Goal: Communication & Community: Answer question/provide support

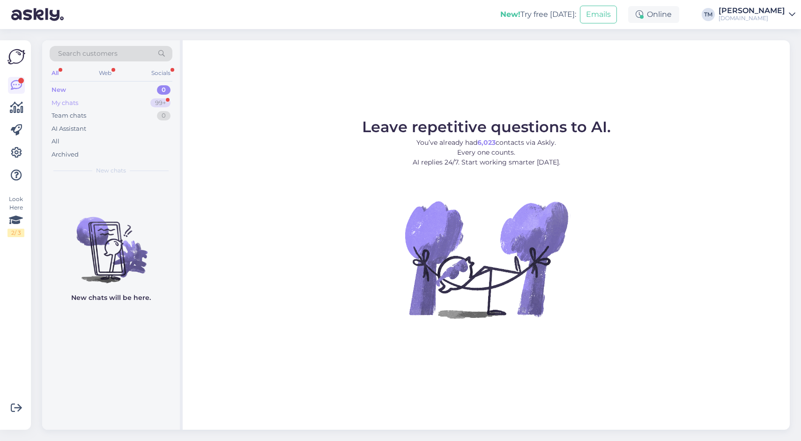
click at [79, 100] on div "My chats 99+" at bounding box center [111, 103] width 123 height 13
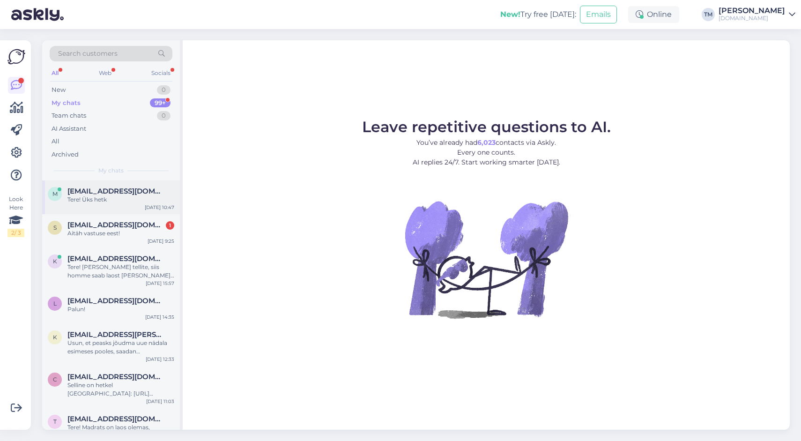
click at [91, 208] on div "m [EMAIL_ADDRESS][DOMAIN_NAME] Tere! Üks hetk [DATE] 10:47" at bounding box center [111, 197] width 138 height 34
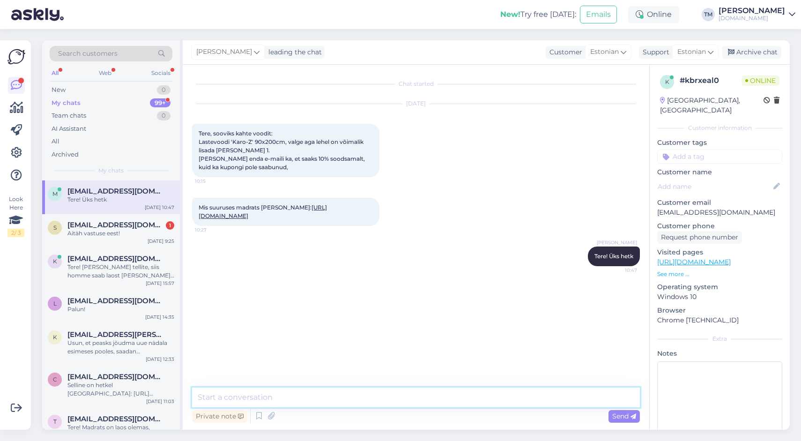
click at [344, 397] on textarea at bounding box center [416, 398] width 448 height 20
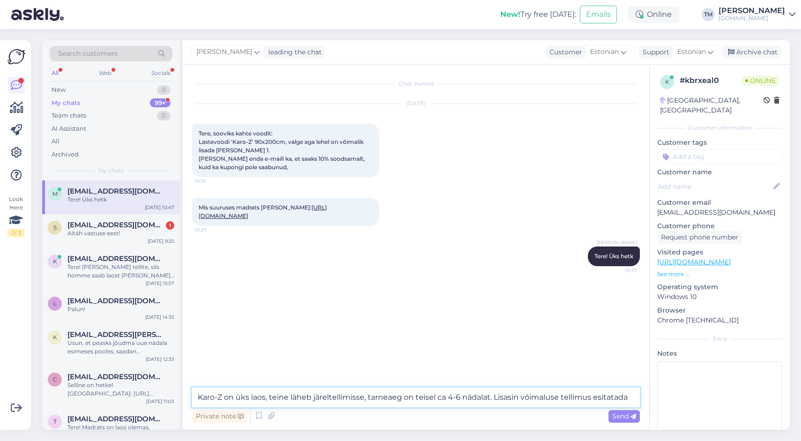
type textarea "Karo-Z on üks laos, teine läheb järeltellimisse, tarneaeg on teisel ca 4-6 näda…"
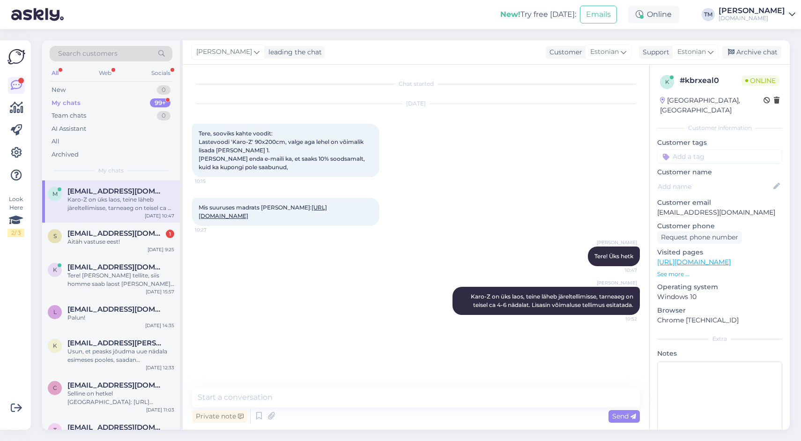
click at [267, 216] on link "[URL][DOMAIN_NAME]" at bounding box center [263, 211] width 128 height 15
click at [289, 399] on textarea at bounding box center [416, 398] width 448 height 20
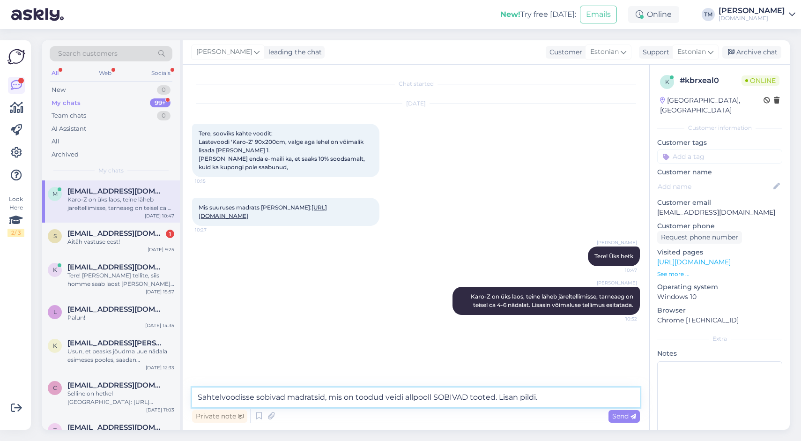
click at [448, 401] on textarea "Sahtelvoodisse sobivad madratsid, mis on toodud veidi allpooll SOBIVAD tooted. …" at bounding box center [416, 398] width 448 height 20
click at [427, 396] on textarea "Sahtelvoodisse sobivad madratsid, mis on toodud veidi allpooll Sobivad tooted. …" at bounding box center [416, 398] width 448 height 20
type textarea "Sahtelvoodisse sobivad madratsid, mis on toodud veidi allpool Sobivad tooted. L…"
click at [628, 418] on span "Send" at bounding box center [625, 416] width 24 height 8
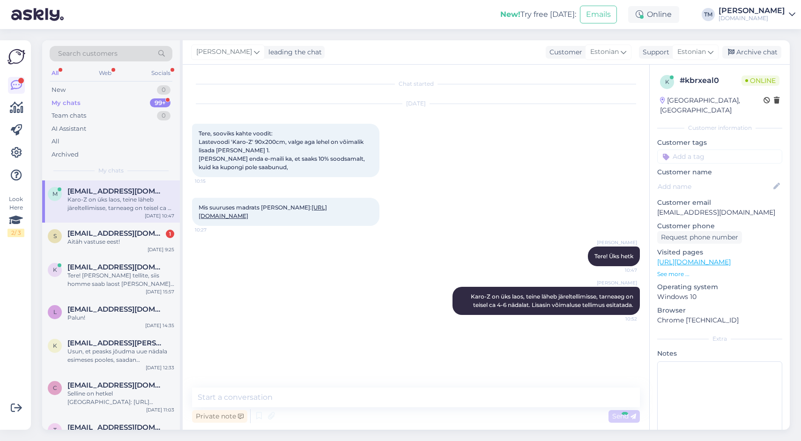
scroll to position [3, 0]
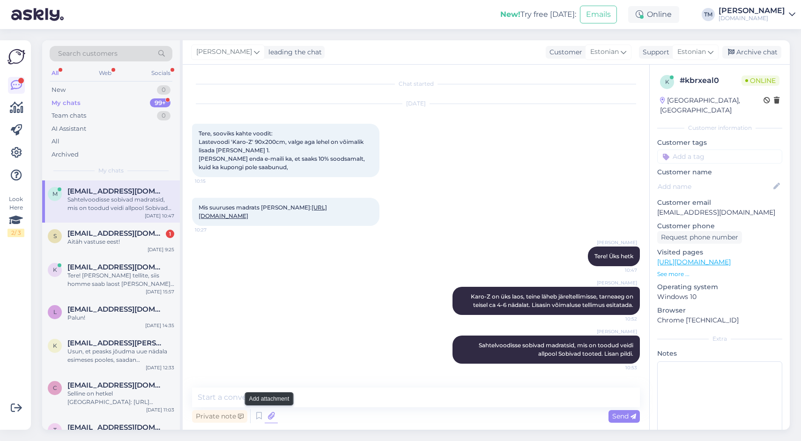
click at [275, 415] on icon at bounding box center [271, 416] width 13 height 14
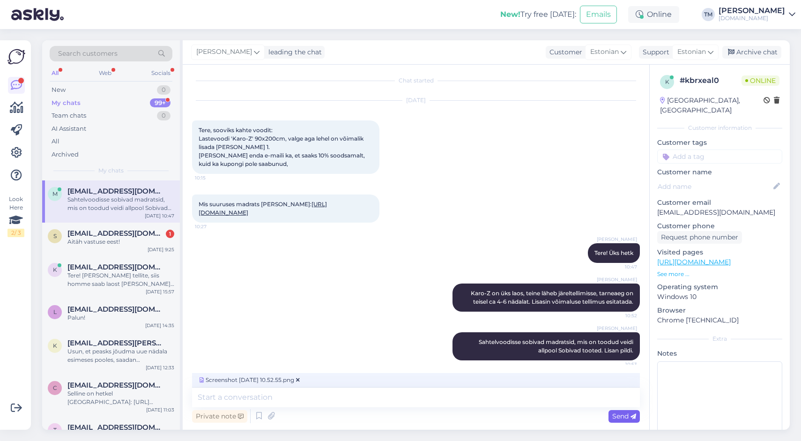
click at [630, 415] on span "Send" at bounding box center [625, 416] width 24 height 8
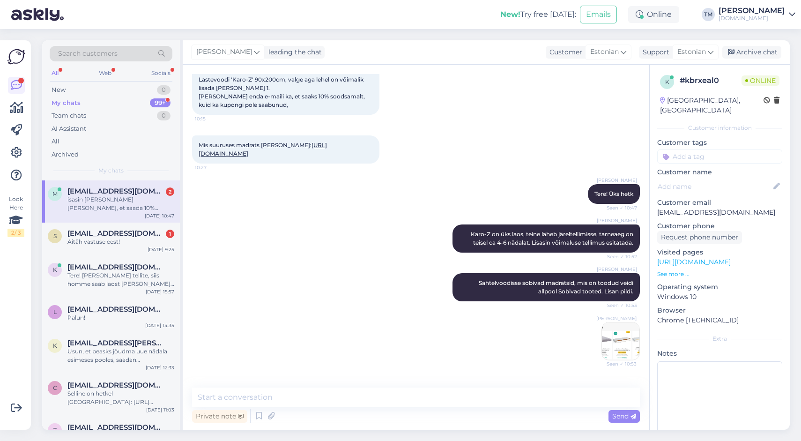
scroll to position [151, 0]
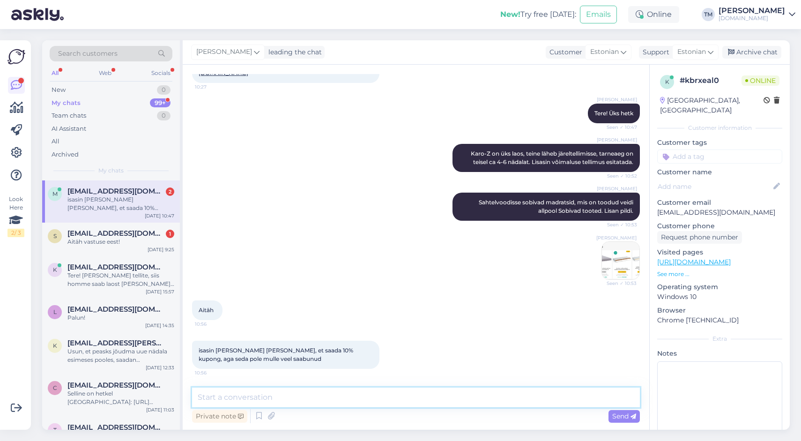
click at [273, 397] on textarea at bounding box center [416, 398] width 448 height 20
type textarea "Kopeerin teksti teile siia:"
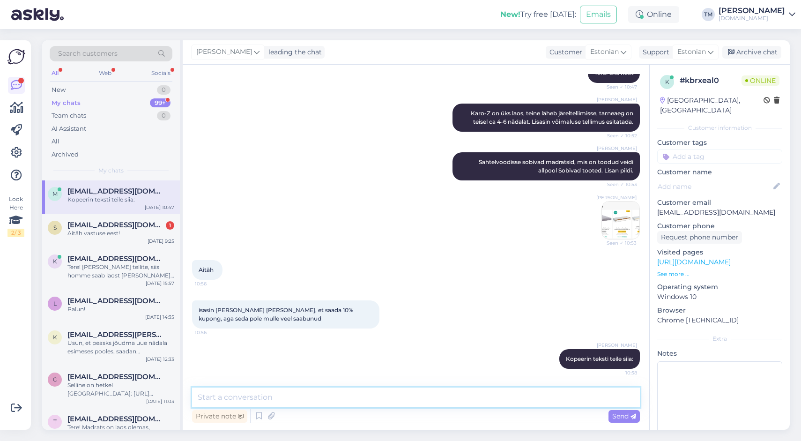
paste textarea "Esimese ostu vormistamiseks on meil Sulle 2 aktiivset sooduskoodi:-10% soodusko…"
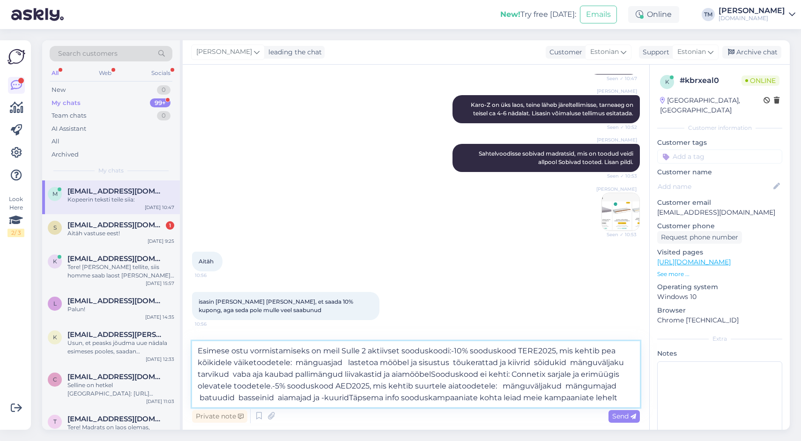
drag, startPoint x: 449, startPoint y: 350, endPoint x: 456, endPoint y: 359, distance: 11.7
click at [449, 351] on textarea "Esimese ostu vormistamiseks on meil Sulle 2 aktiivset sooduskoodi:-10% soodusko…" at bounding box center [416, 374] width 448 height 66
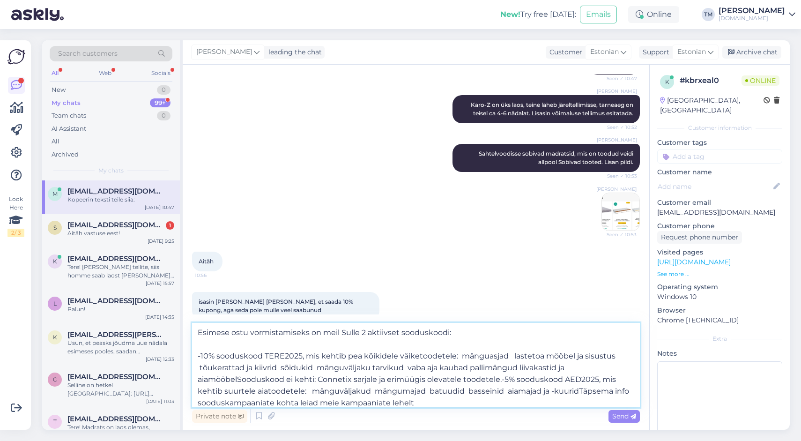
click at [502, 380] on textarea "Esimese ostu vormistamiseks on meil Sulle 2 aktiivset sooduskoodi: -10% soodusk…" at bounding box center [416, 365] width 448 height 84
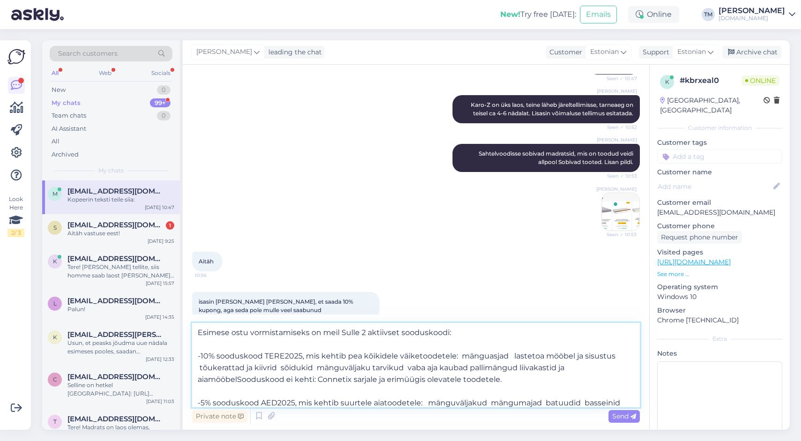
scroll to position [17, 0]
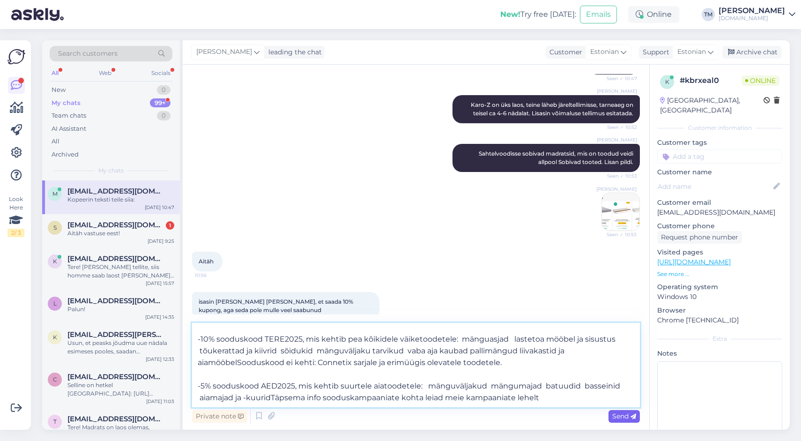
type textarea "Esimese ostu vormistamiseks on meil Sulle 2 aktiivset sooduskoodi: -10% soodusk…"
click at [624, 418] on span "Send" at bounding box center [625, 416] width 24 height 8
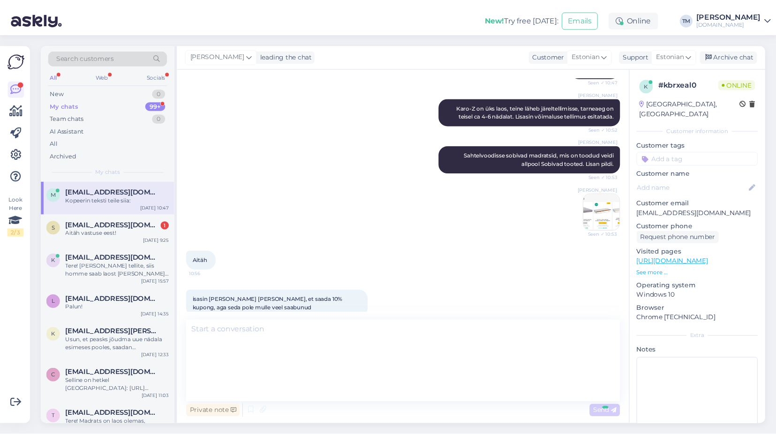
scroll to position [0, 0]
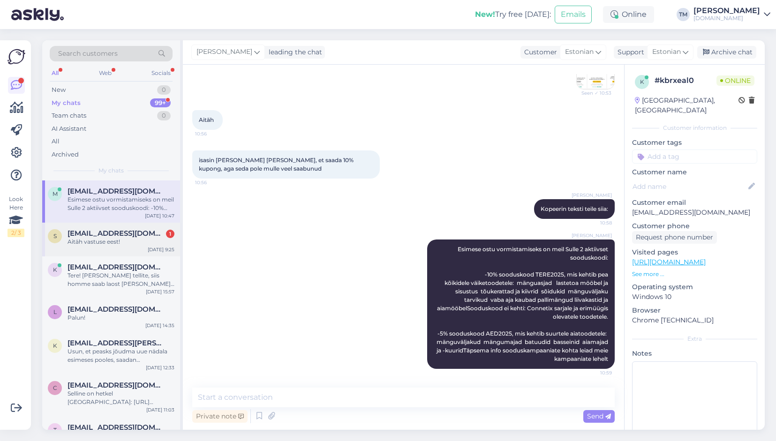
click at [118, 235] on span "[EMAIL_ADDRESS][DOMAIN_NAME]" at bounding box center [115, 233] width 97 height 8
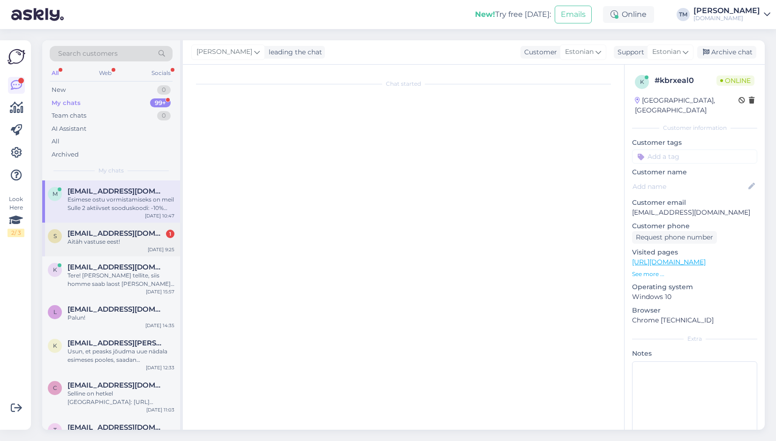
click at [174, 244] on div "Aitäh vastuse eest!" at bounding box center [120, 242] width 107 height 8
click at [117, 233] on span "[EMAIL_ADDRESS][DOMAIN_NAME]" at bounding box center [115, 233] width 97 height 8
click at [636, 13] on div "Online" at bounding box center [628, 14] width 51 height 17
click at [636, 64] on button "24 hours" at bounding box center [629, 64] width 36 height 10
